Goal: Task Accomplishment & Management: Use online tool/utility

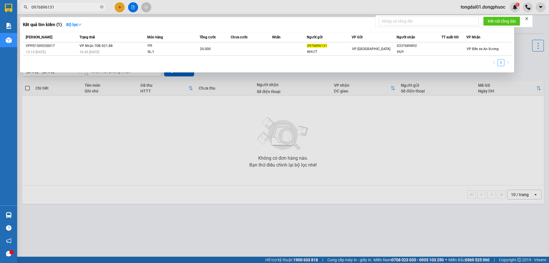
click at [62, 5] on input "0976896131" at bounding box center [64, 7] width 67 height 6
click at [59, 9] on input "0976896131" at bounding box center [64, 7] width 67 height 6
type input "0"
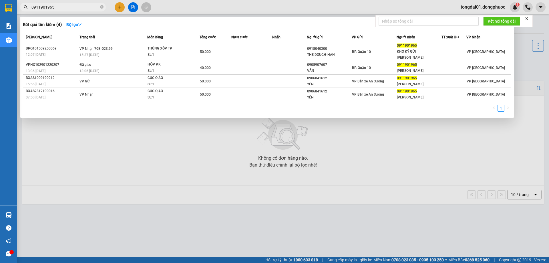
type input "0911901965"
click at [71, 9] on input "0911901965" at bounding box center [64, 7] width 67 height 6
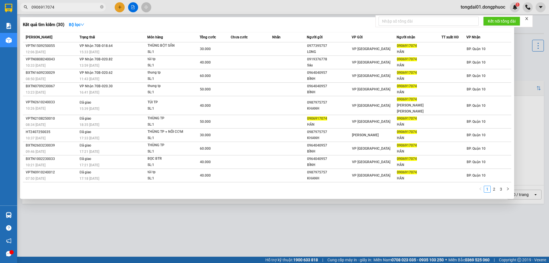
type input "0906917074"
click at [102, 9] on icon "close-circle" at bounding box center [101, 6] width 3 height 3
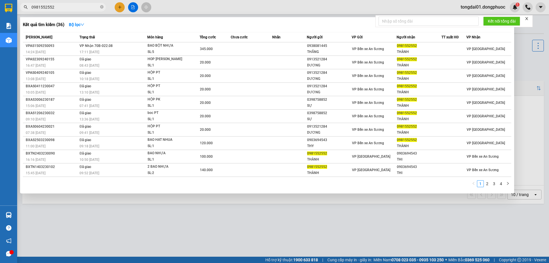
type input "0981552552"
